Goal: Check status

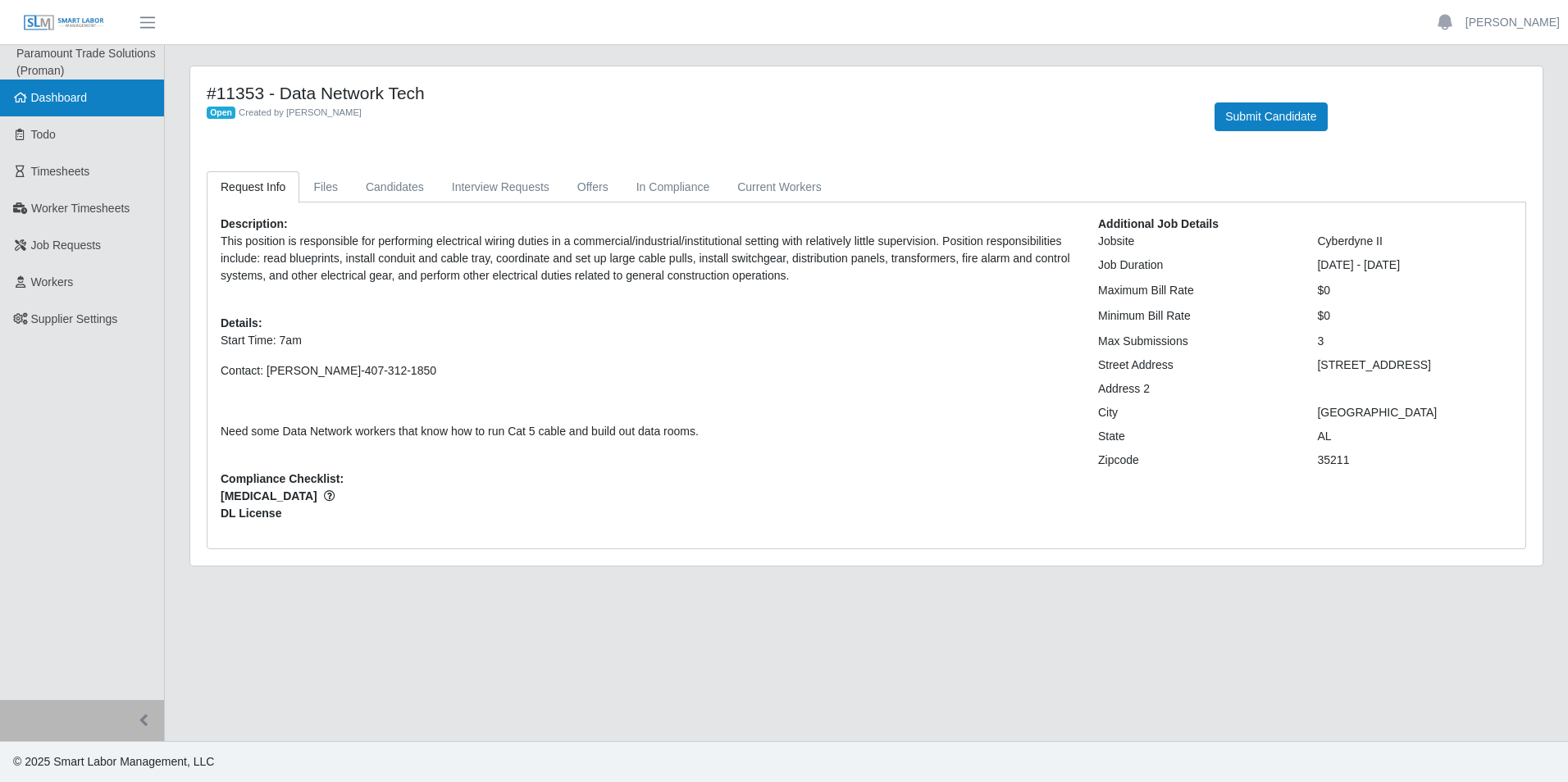
click at [95, 98] on link "Dashboard" at bounding box center [82, 97] width 164 height 37
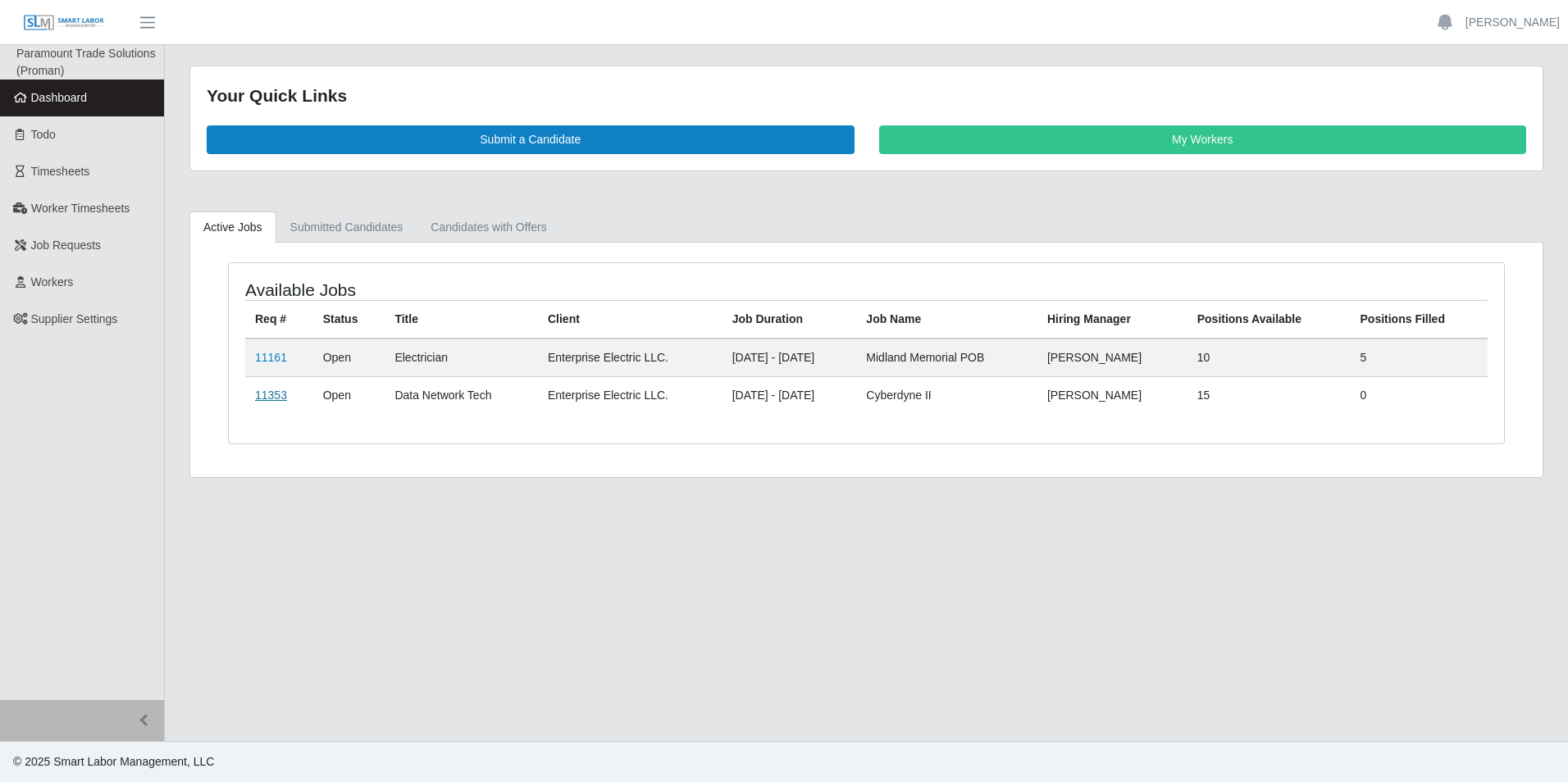
click at [269, 395] on link "11353" at bounding box center [271, 395] width 32 height 14
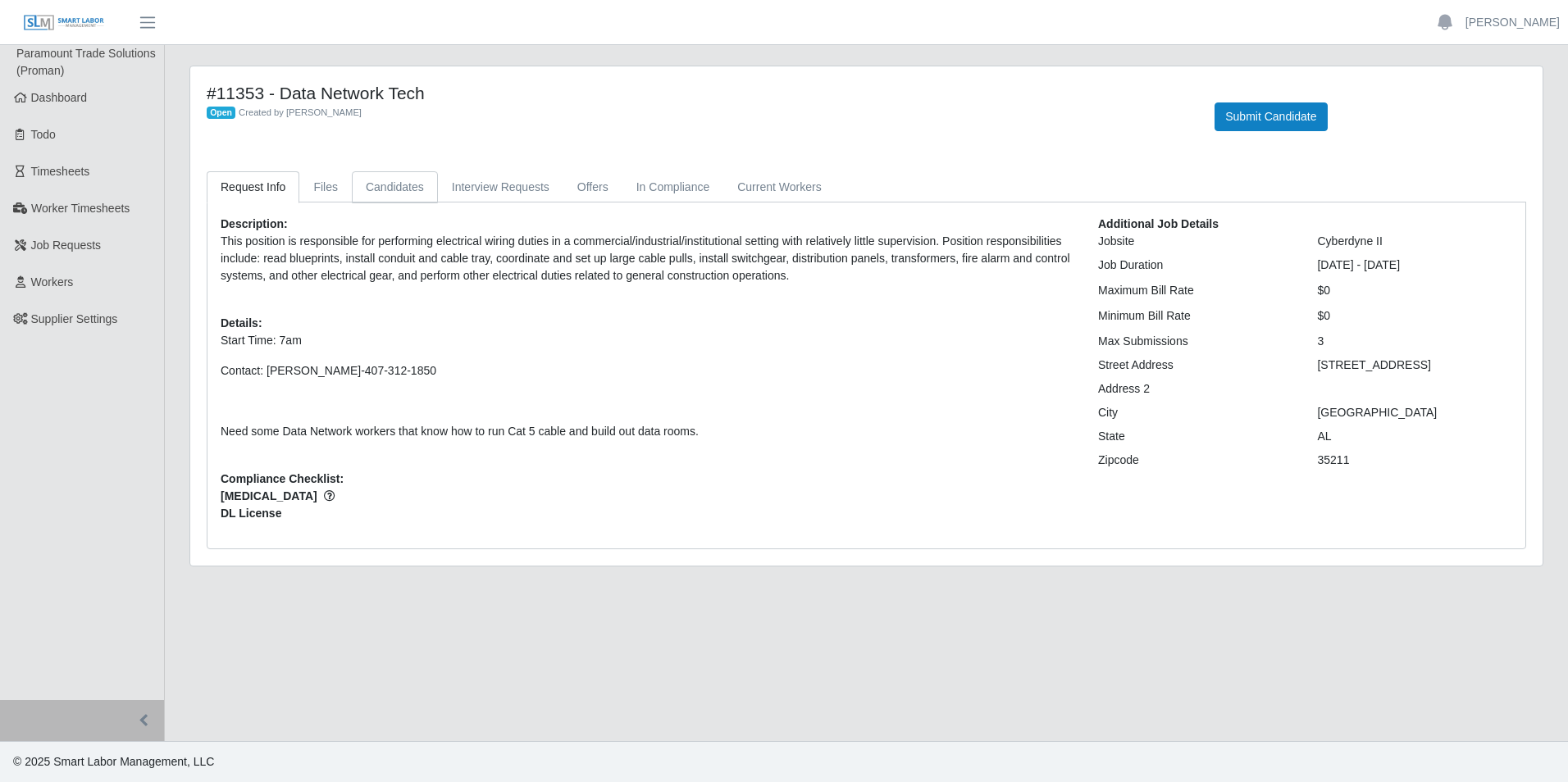
click at [383, 185] on link "Candidates" at bounding box center [394, 187] width 86 height 32
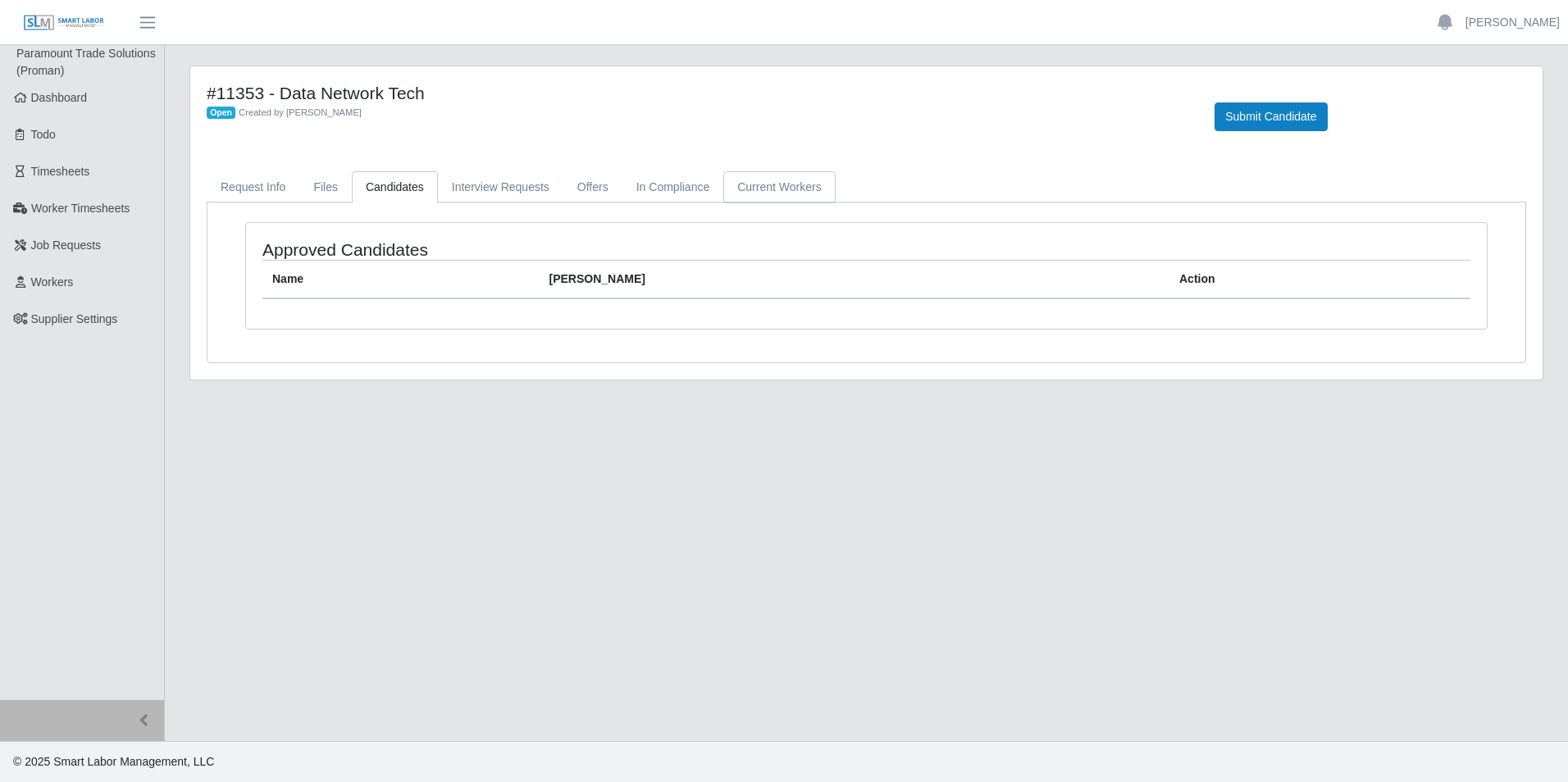
click at [764, 189] on link "Current Workers" at bounding box center [779, 187] width 112 height 32
click at [399, 179] on link "Candidates" at bounding box center [394, 187] width 86 height 32
click at [236, 185] on link "Request Info" at bounding box center [253, 187] width 93 height 32
